Goal: Check status: Check status

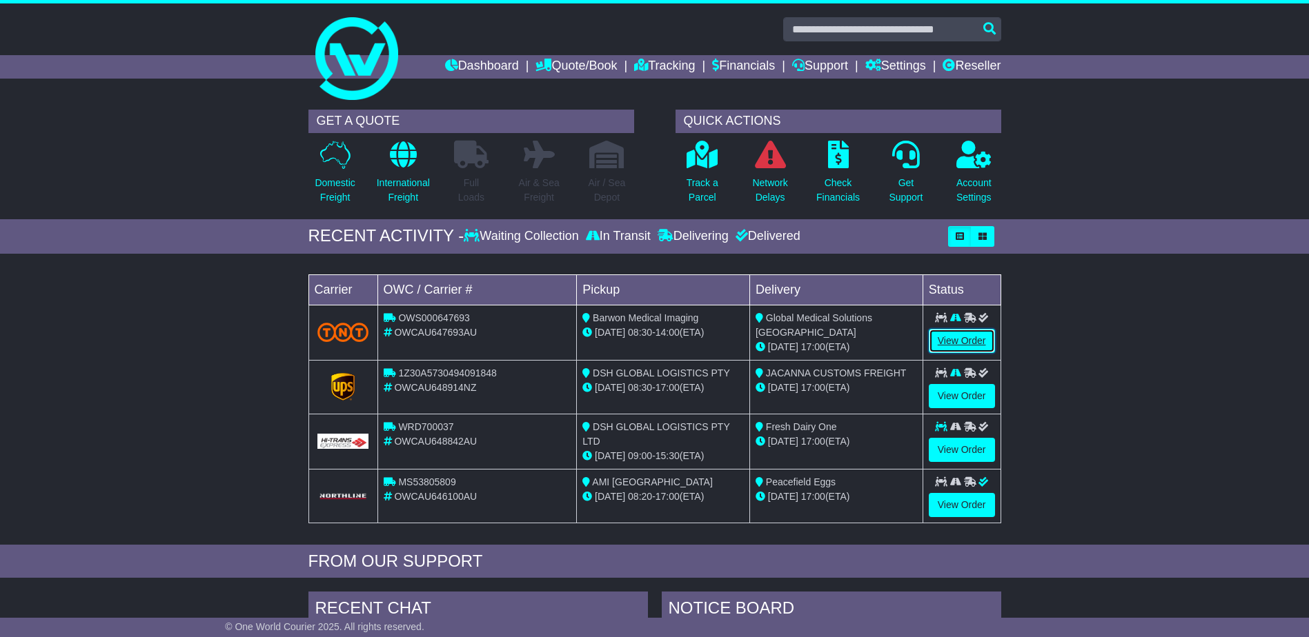
click at [975, 339] on link "View Order" at bounding box center [961, 341] width 66 height 24
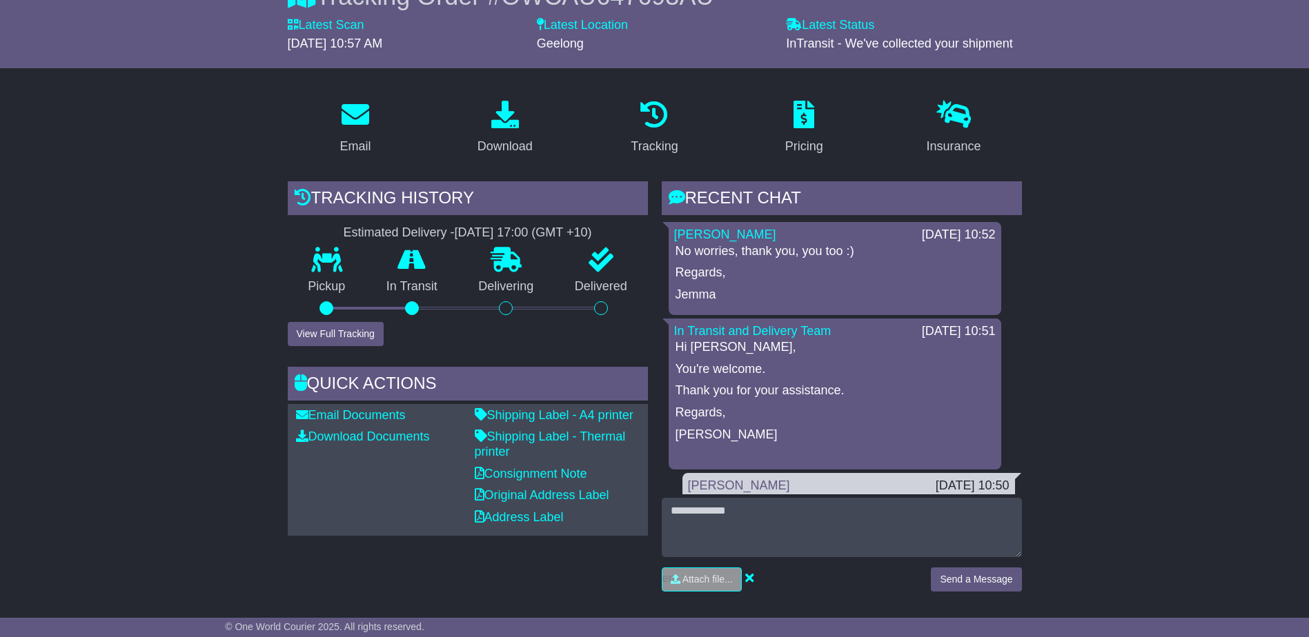
scroll to position [69, 0]
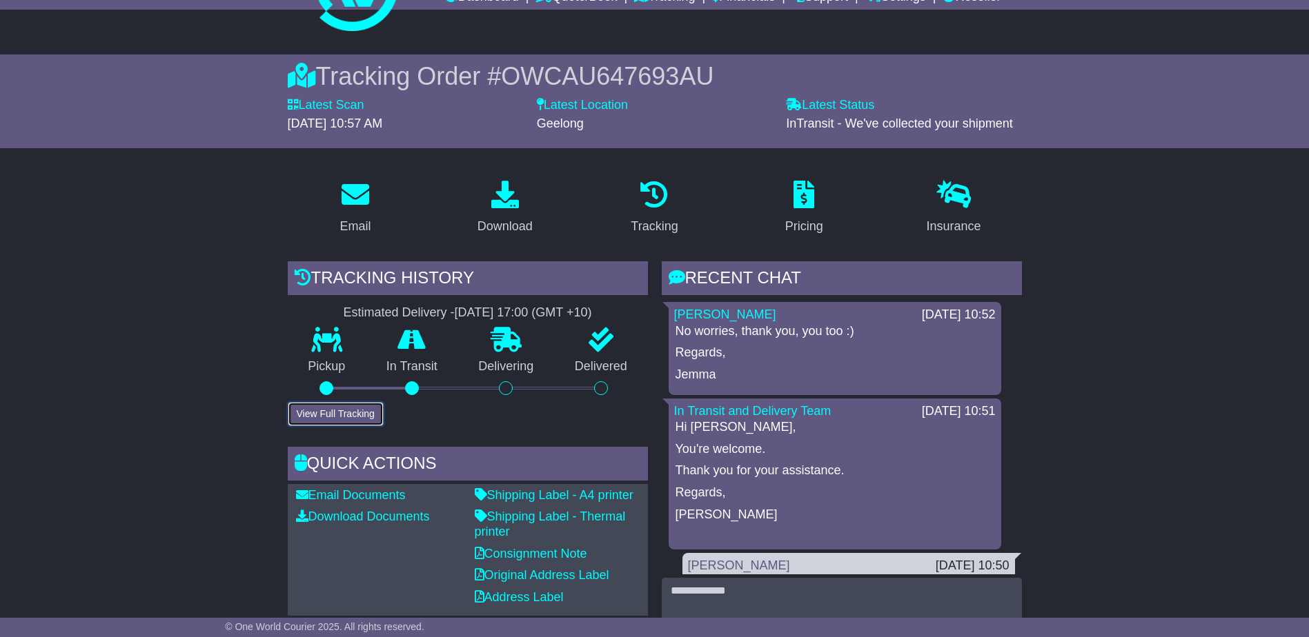
click at [339, 408] on button "View Full Tracking" at bounding box center [336, 414] width 96 height 24
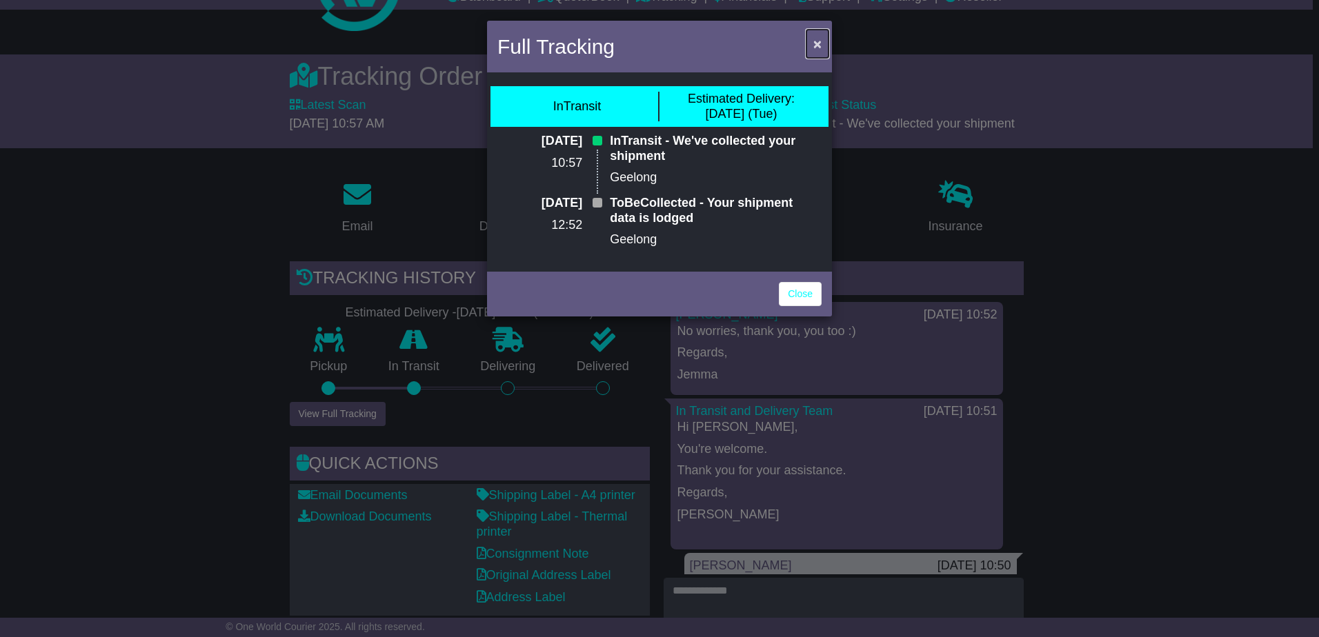
click at [814, 46] on span "×" at bounding box center [817, 44] width 8 height 16
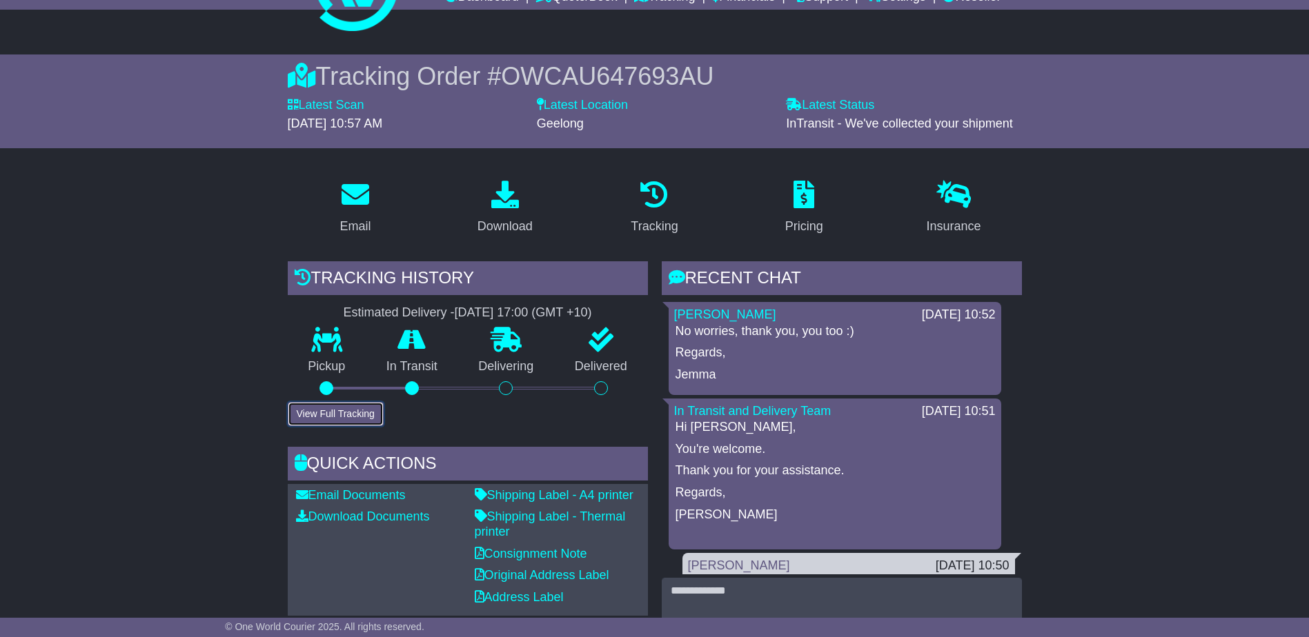
click at [308, 415] on button "View Full Tracking" at bounding box center [336, 414] width 96 height 24
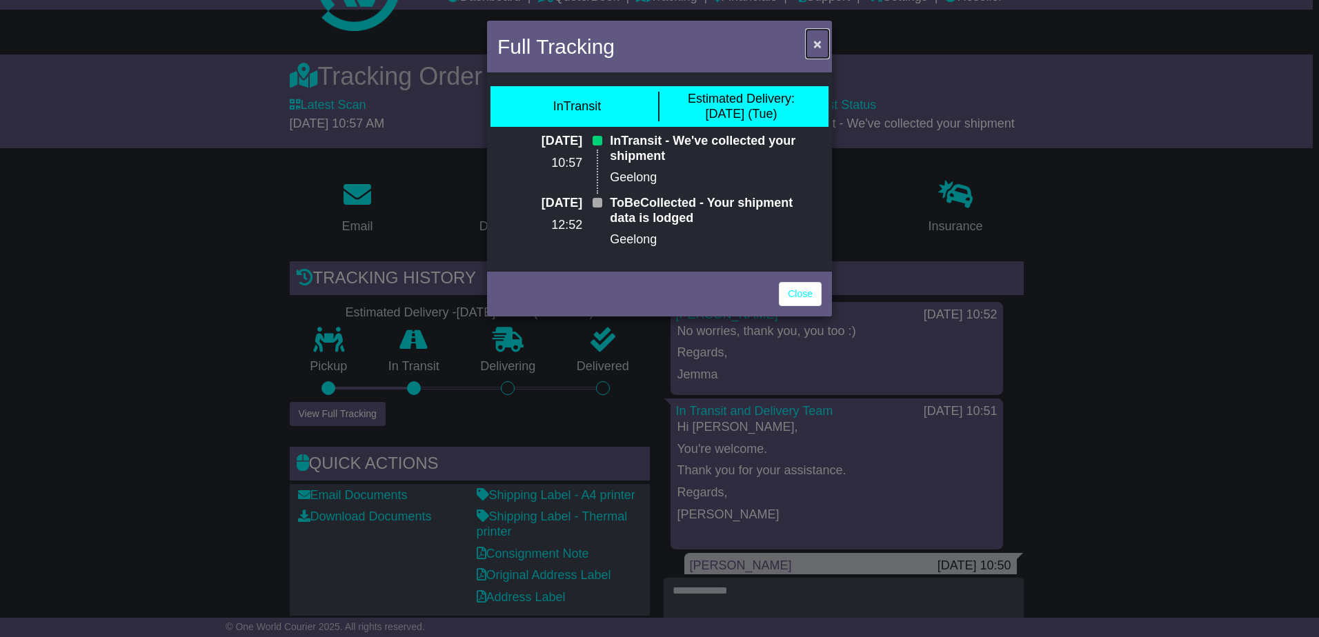
click at [819, 44] on span "×" at bounding box center [817, 44] width 8 height 16
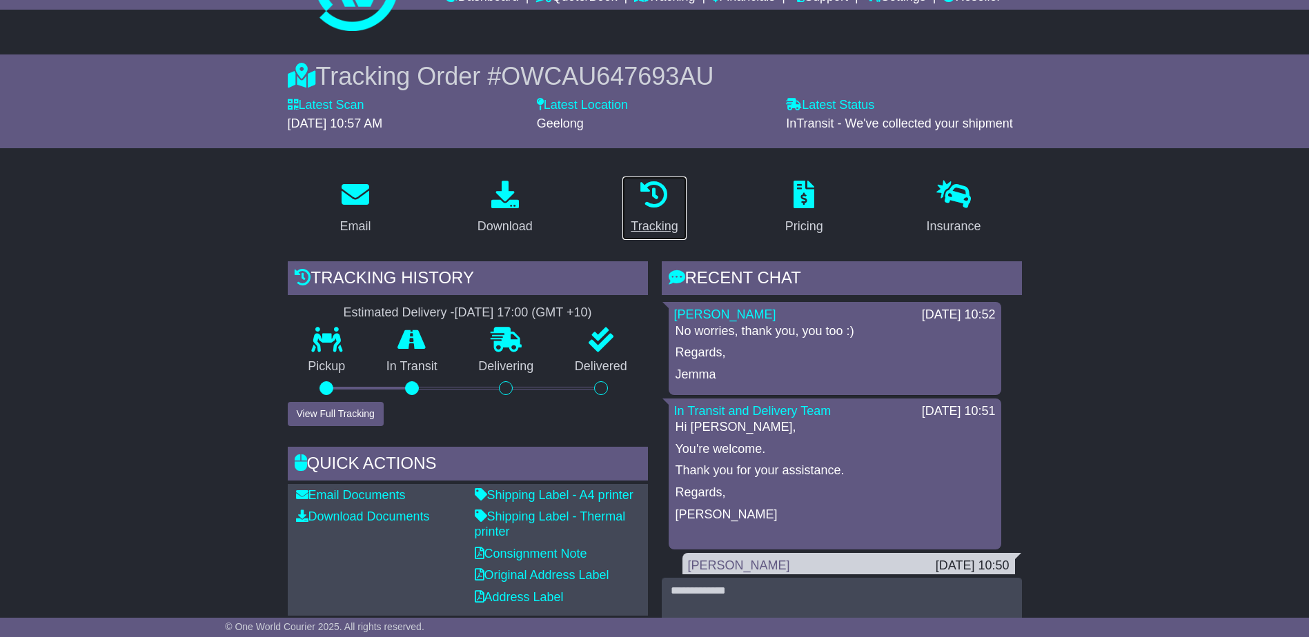
click at [656, 215] on link "Tracking" at bounding box center [653, 208] width 65 height 65
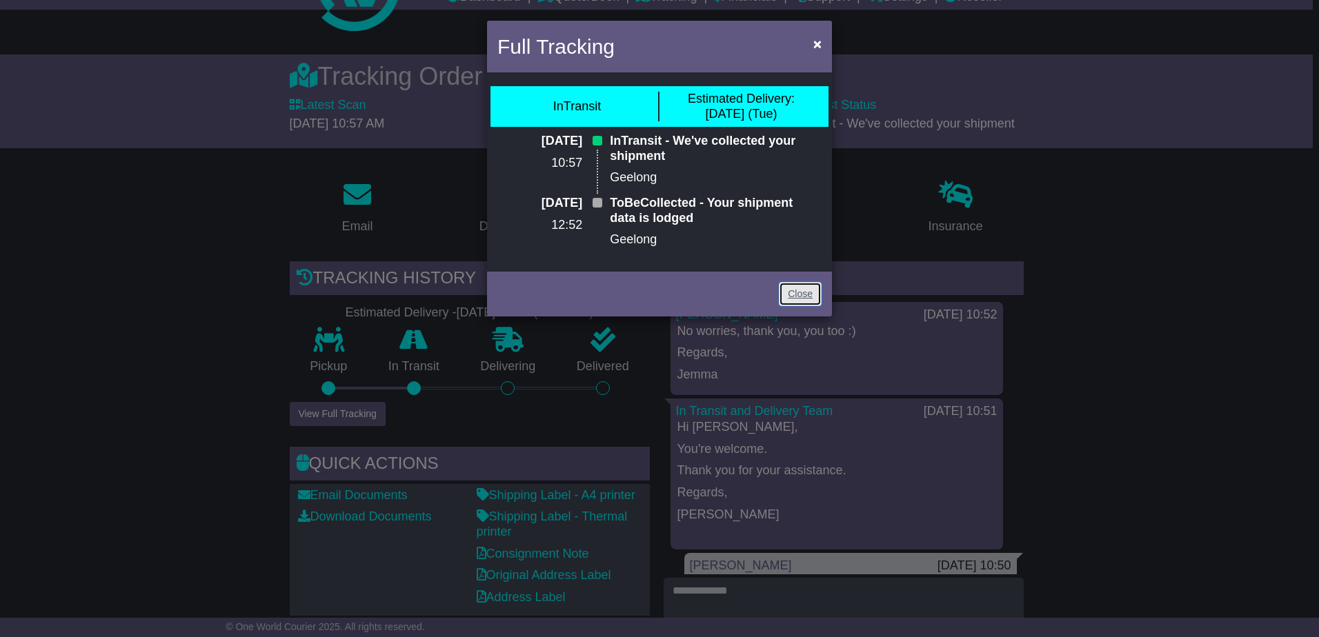
click at [815, 297] on link "Close" at bounding box center [800, 294] width 43 height 24
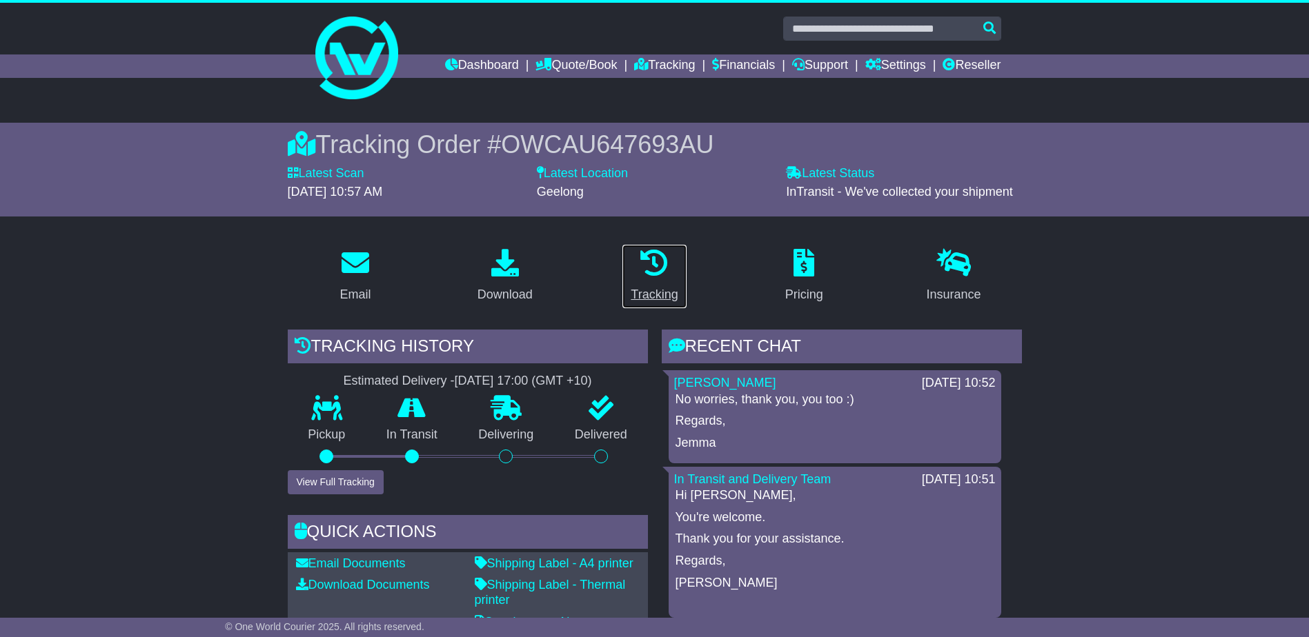
scroll to position [0, 0]
